Goal: Information Seeking & Learning: Learn about a topic

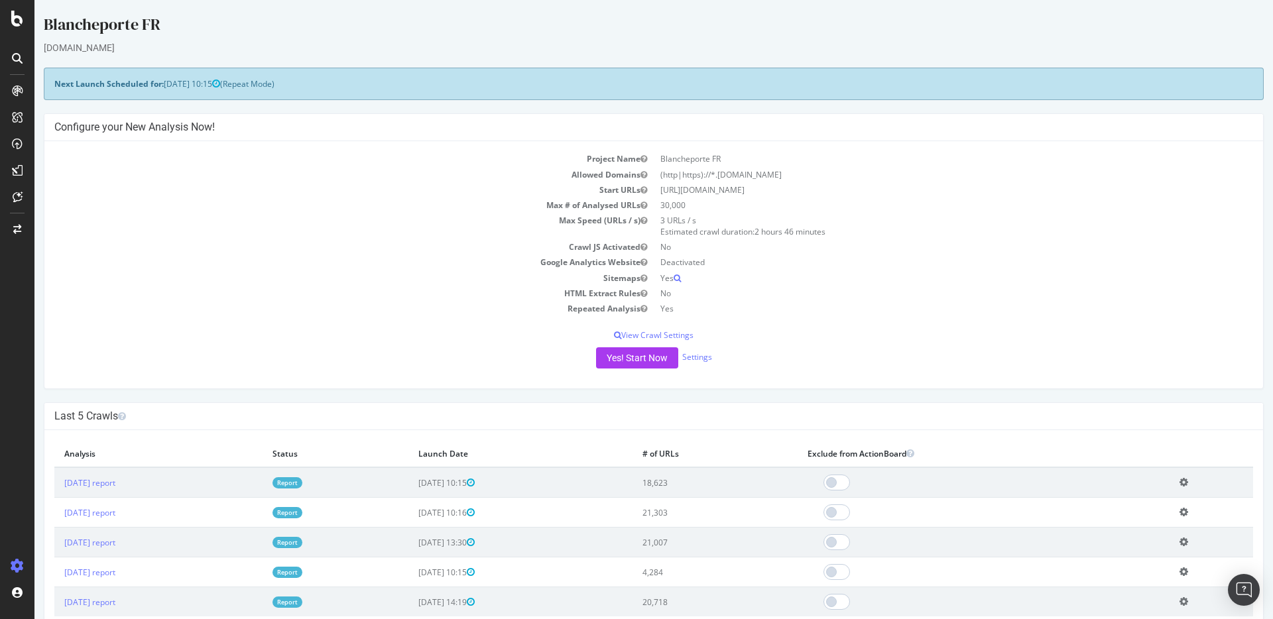
scroll to position [253, 0]
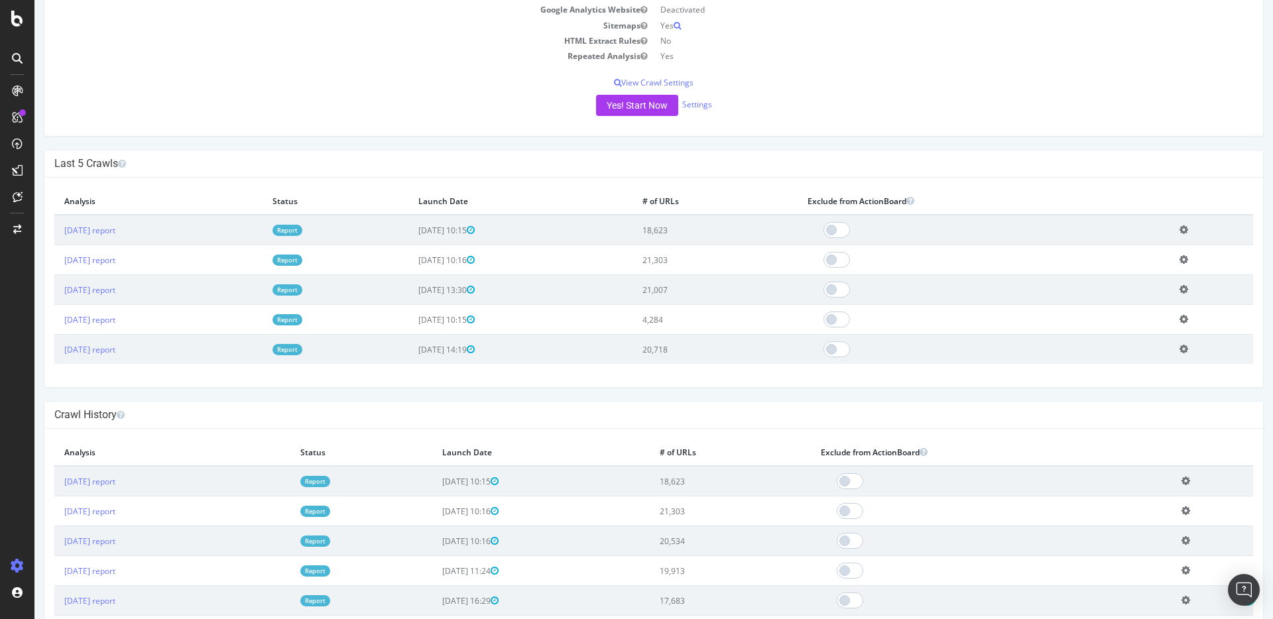
click at [120, 223] on td "[DATE] report" at bounding box center [158, 230] width 208 height 30
click at [109, 231] on link "[DATE] report" at bounding box center [89, 230] width 51 height 11
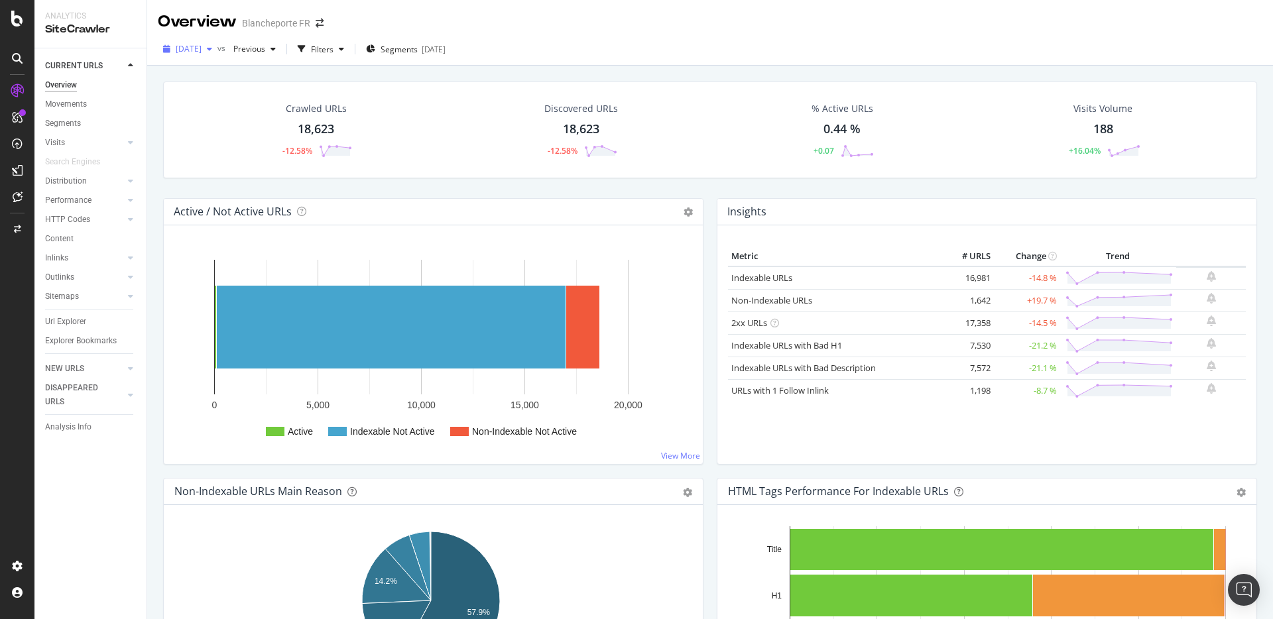
click at [192, 54] on div "[DATE]" at bounding box center [188, 49] width 60 height 20
click at [204, 136] on div "[DATE] 21.0K URLs" at bounding box center [245, 145] width 158 height 19
click at [281, 42] on div "Previous" at bounding box center [254, 49] width 53 height 20
click at [73, 109] on div "Movements" at bounding box center [66, 104] width 42 height 14
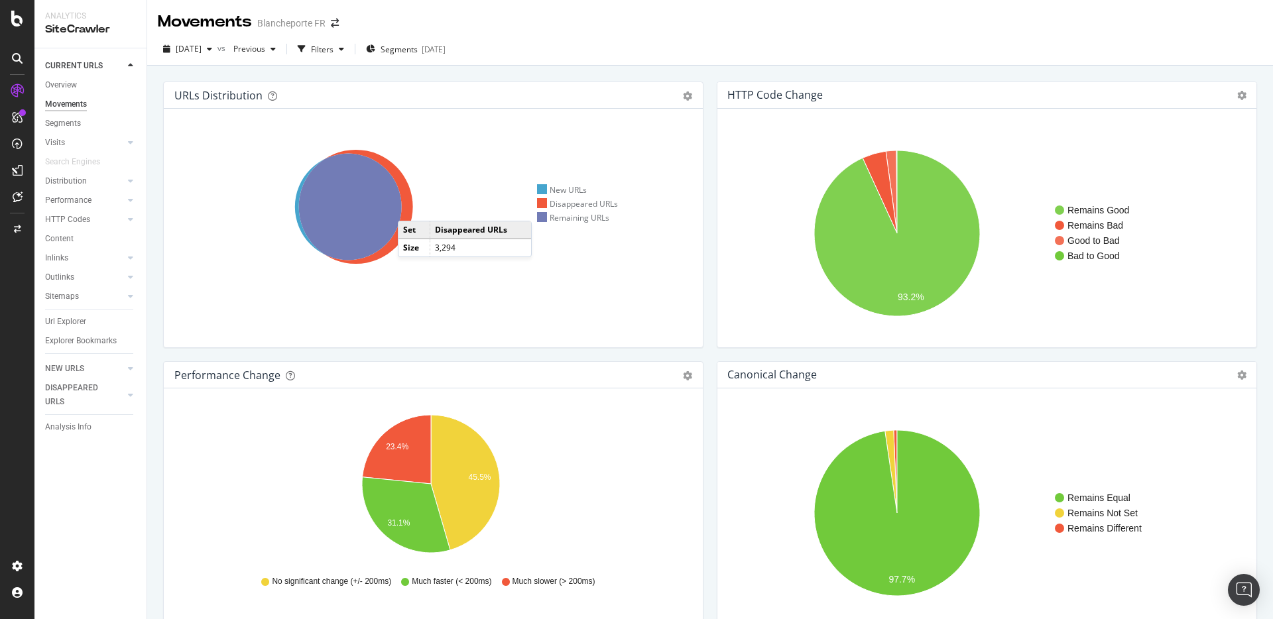
click at [411, 208] on icon at bounding box center [356, 207] width 114 height 114
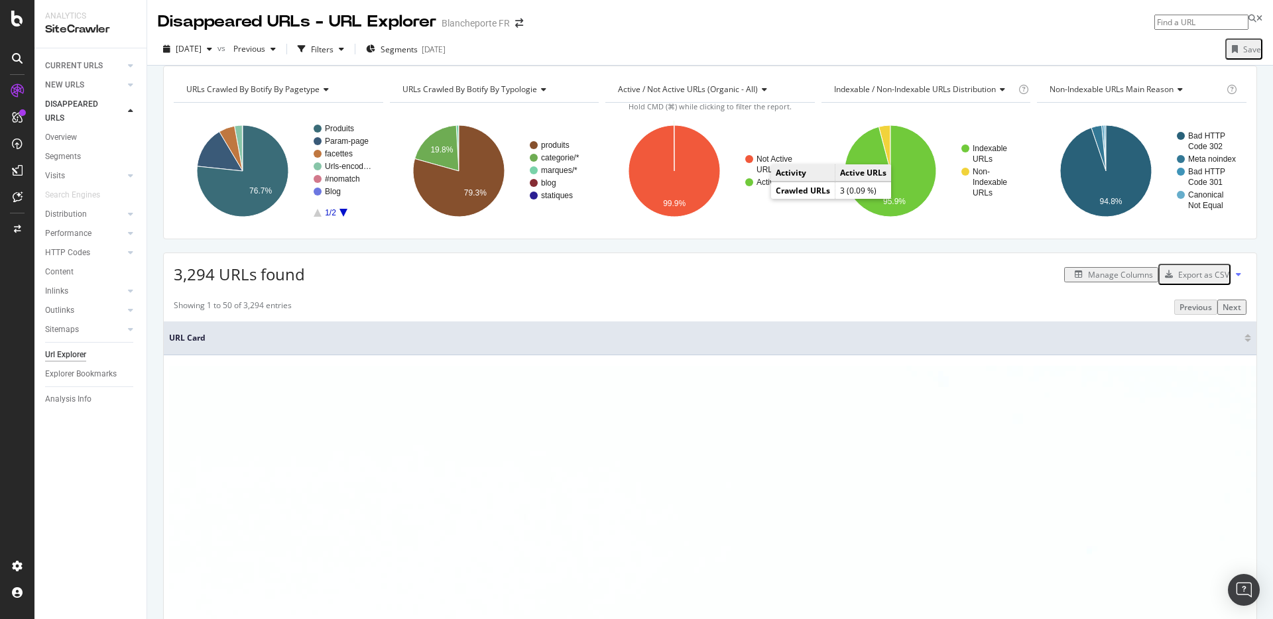
click at [776, 187] on text "Active URLs" at bounding box center [778, 182] width 44 height 9
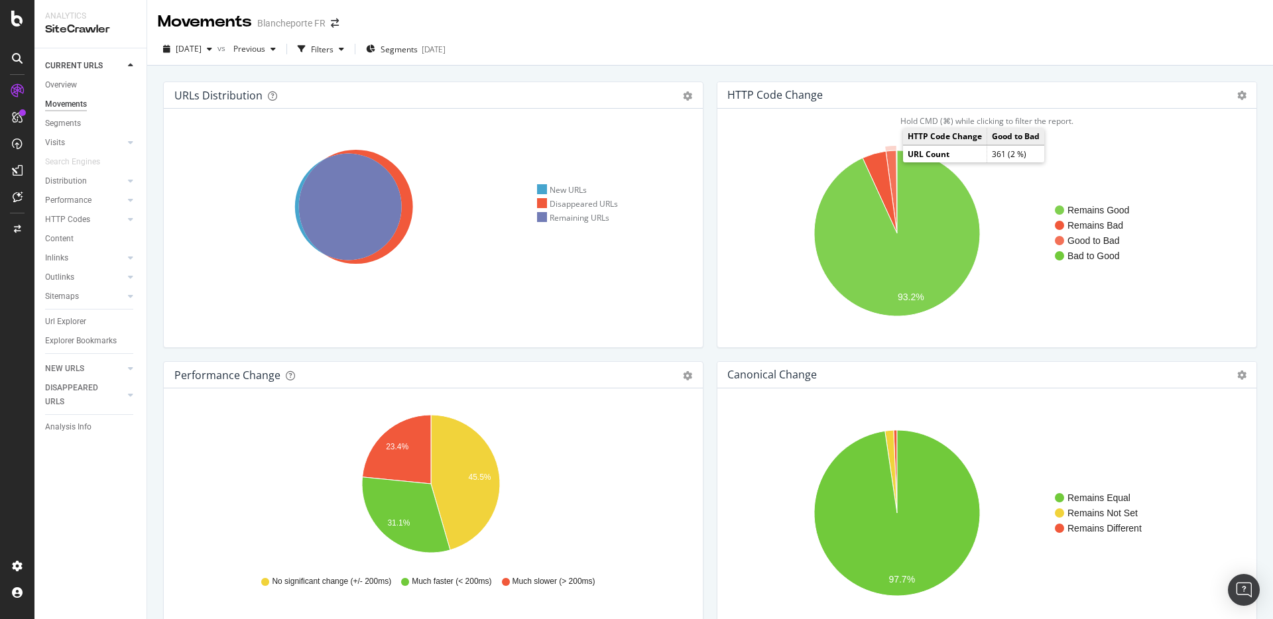
click at [886, 159] on icon "A chart." at bounding box center [891, 191] width 11 height 83
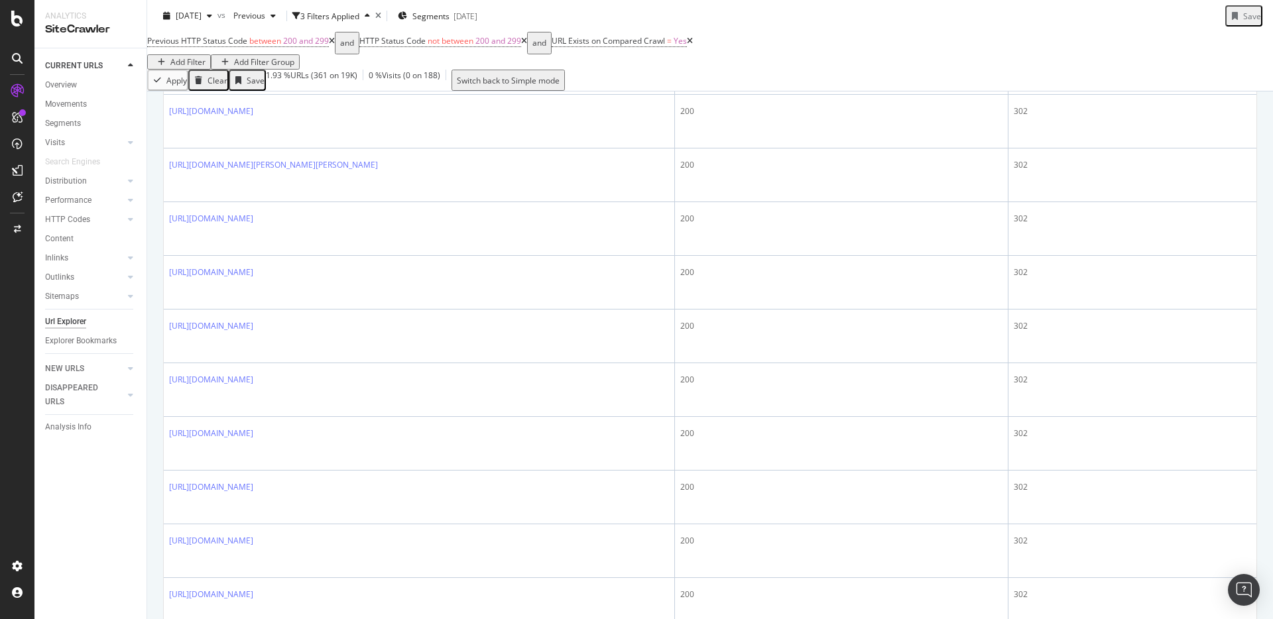
scroll to position [1683, 0]
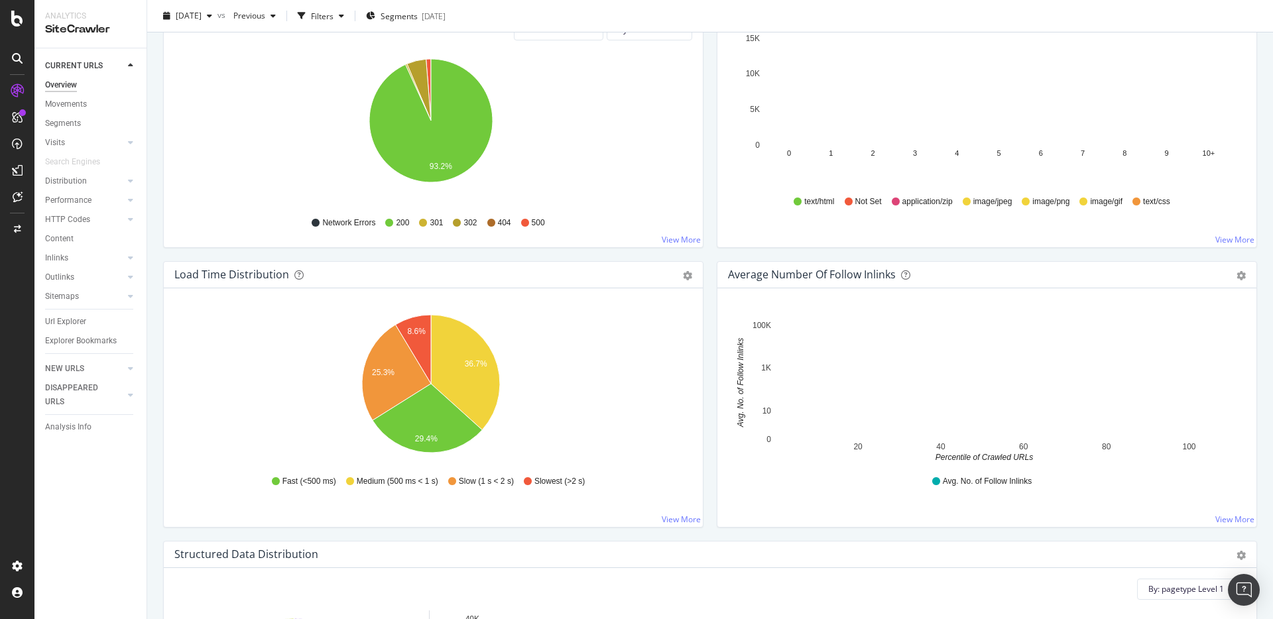
scroll to position [428, 0]
